Goal: Check status: Check status

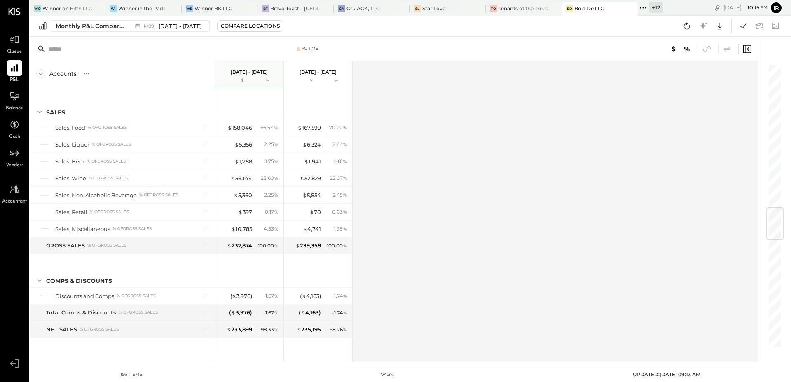
scroll to position [1215, 0]
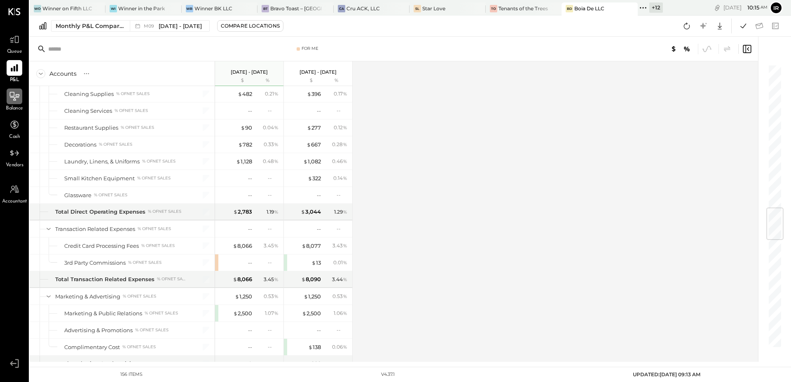
click at [16, 96] on icon at bounding box center [14, 96] width 9 height 9
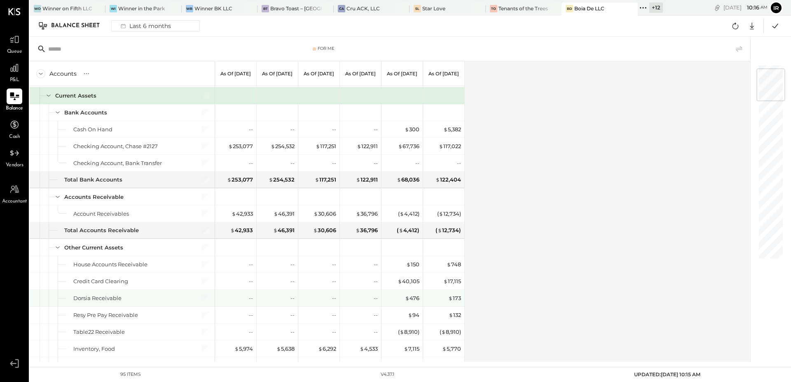
scroll to position [37, 0]
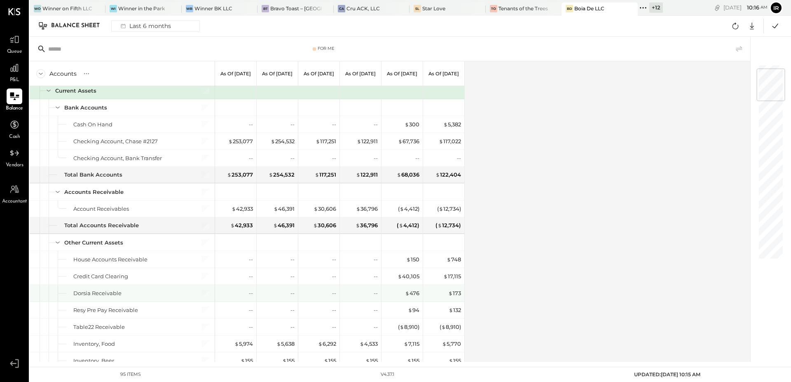
click at [335, 288] on div "--" at bounding box center [319, 293] width 33 height 16
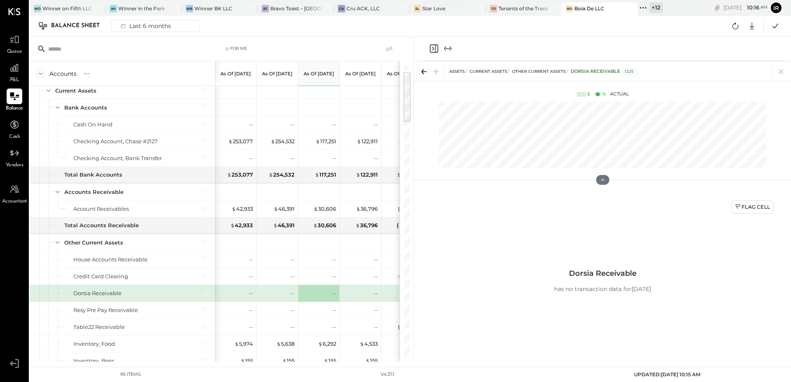
click at [437, 50] on icon "Close panel" at bounding box center [434, 49] width 10 height 10
